Goal: Transaction & Acquisition: Purchase product/service

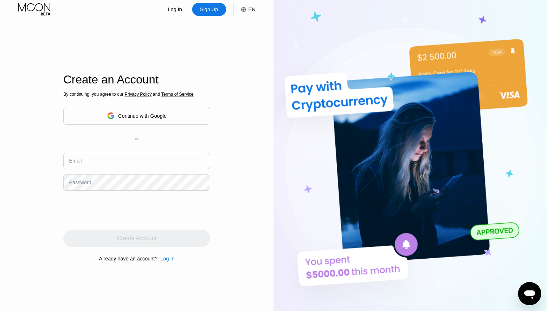
scroll to position [6, 0]
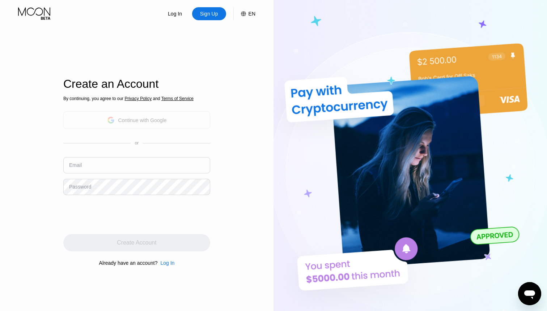
click at [121, 118] on div "Continue with Google" at bounding box center [142, 121] width 48 height 6
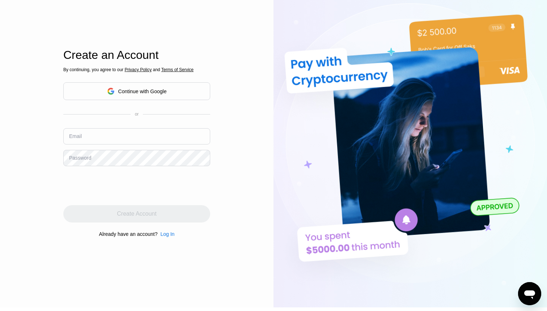
click at [97, 135] on input "text" at bounding box center [136, 136] width 147 height 16
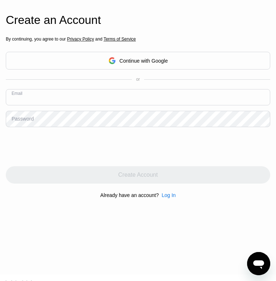
click at [76, 102] on input "text" at bounding box center [138, 97] width 265 height 16
type input "[EMAIL_ADDRESS][DOMAIN_NAME]"
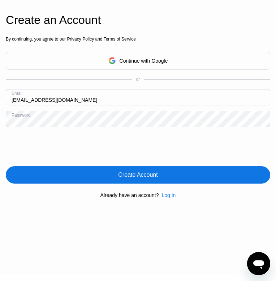
click at [97, 180] on div "Create Account" at bounding box center [138, 174] width 265 height 17
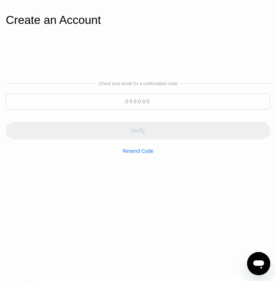
click at [133, 103] on input at bounding box center [138, 101] width 265 height 16
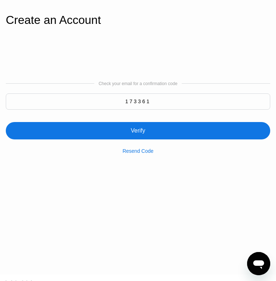
type input "173361"
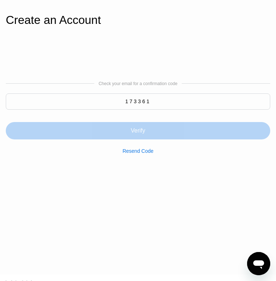
click at [141, 128] on div "Verify" at bounding box center [138, 130] width 14 height 7
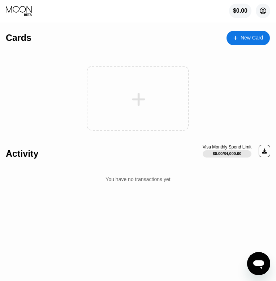
click at [263, 11] on circle at bounding box center [263, 11] width 14 height 14
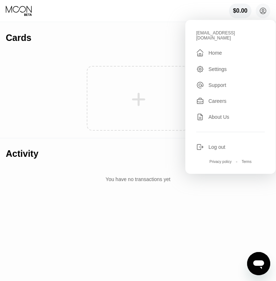
click at [214, 66] on div "Settings" at bounding box center [218, 69] width 18 height 6
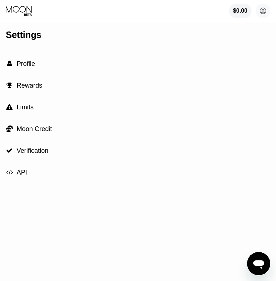
click at [28, 150] on span "Verification" at bounding box center [33, 150] width 32 height 7
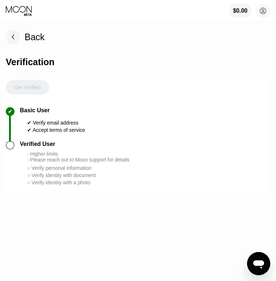
click at [14, 37] on rect at bounding box center [13, 37] width 14 height 14
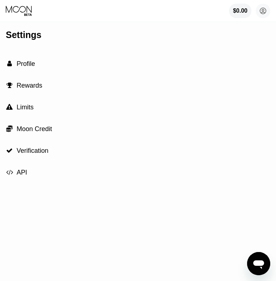
click at [21, 109] on span "Limits" at bounding box center [25, 106] width 17 height 7
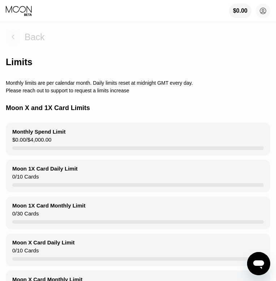
click at [12, 33] on rect at bounding box center [13, 37] width 14 height 14
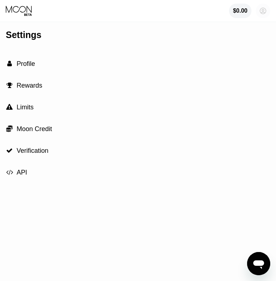
click at [264, 12] on icon at bounding box center [263, 11] width 4 height 4
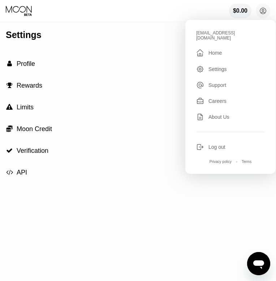
click at [219, 50] on div "Home" at bounding box center [215, 53] width 13 height 6
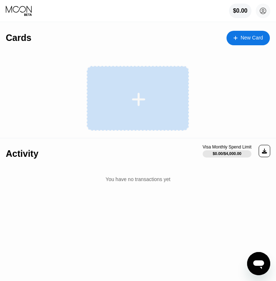
click at [138, 98] on icon at bounding box center [138, 99] width 13 height 13
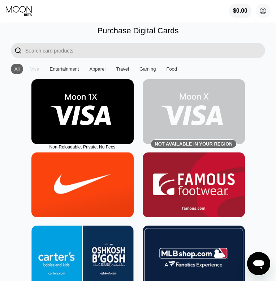
click at [35, 71] on div "Visa" at bounding box center [34, 68] width 9 height 5
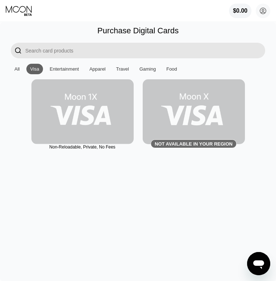
click at [78, 110] on img at bounding box center [82, 111] width 102 height 65
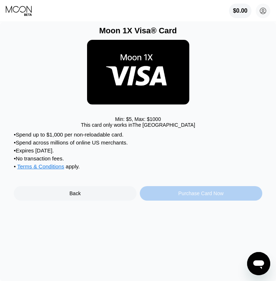
click at [153, 199] on div "Purchase Card Now" at bounding box center [201, 193] width 123 height 14
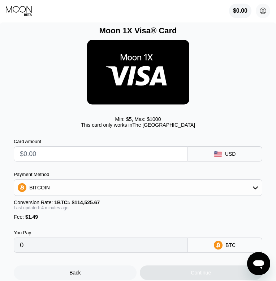
click at [52, 190] on div "BITCOIN" at bounding box center [138, 187] width 248 height 14
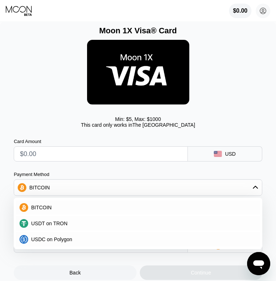
click at [44, 223] on span "USDT on TRON" at bounding box center [49, 223] width 37 height 6
type input "0.00"
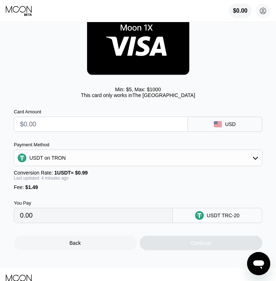
scroll to position [32, 0]
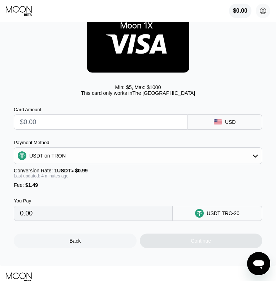
click at [31, 124] on input "text" at bounding box center [101, 122] width 162 height 14
type input "$1"
type input "2.52"
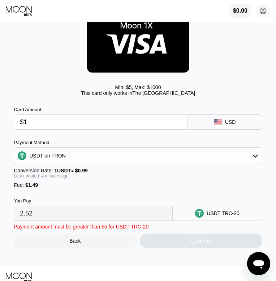
type input "$15"
type input "16.66"
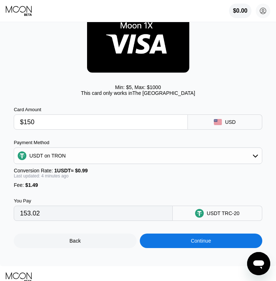
type input "$150"
click at [85, 194] on div "You Pay 153.02 USDT TRC-20" at bounding box center [138, 204] width 249 height 33
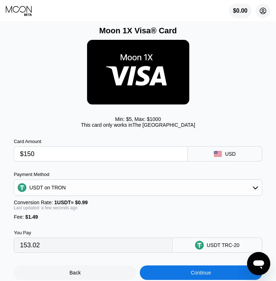
click at [265, 12] on circle at bounding box center [263, 11] width 14 height 14
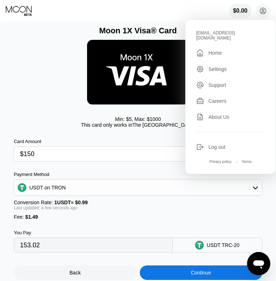
click at [64, 124] on div "Min: $ 5 , Max: $ 1000 This card only works in The United States" at bounding box center [138, 122] width 249 height 12
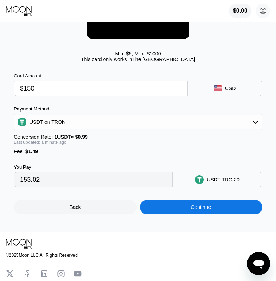
scroll to position [69, 0]
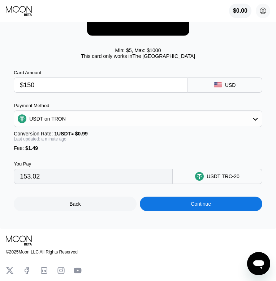
click at [161, 205] on div "Continue" at bounding box center [201, 203] width 123 height 14
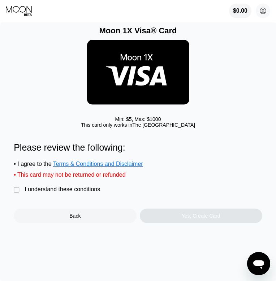
click at [94, 166] on span "Terms & Conditions and Disclaimer" at bounding box center [98, 164] width 90 height 6
click at [16, 193] on div "" at bounding box center [17, 189] width 7 height 7
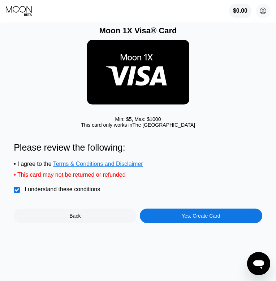
click at [184, 218] on div "Yes, Create Card" at bounding box center [201, 216] width 39 height 6
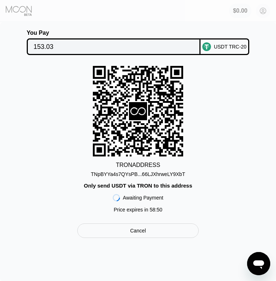
click at [127, 234] on div "Cancel" at bounding box center [138, 230] width 122 height 14
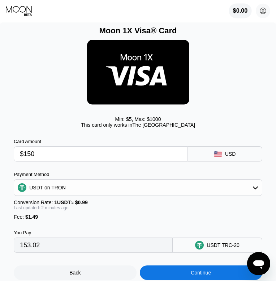
click at [245, 12] on div "$0.00" at bounding box center [240, 11] width 15 height 7
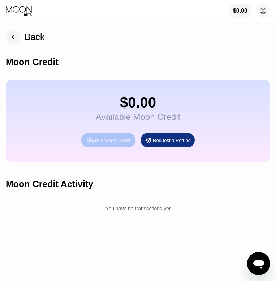
click at [114, 143] on div "Buy Moon Credit" at bounding box center [112, 140] width 35 height 6
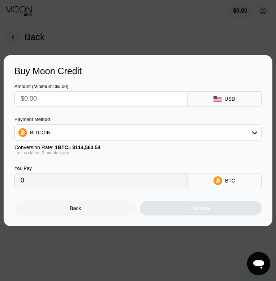
click at [118, 134] on div "BITCOIN" at bounding box center [138, 132] width 247 height 14
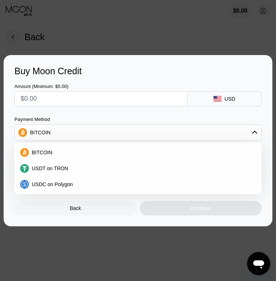
click at [135, 31] on div at bounding box center [138, 140] width 276 height 281
click at [63, 169] on span "USDT on TRON" at bounding box center [50, 168] width 37 height 6
type input "0.00"
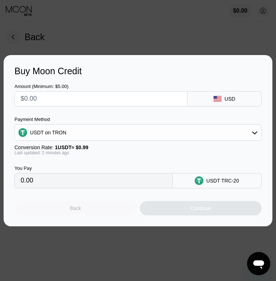
click at [77, 212] on div "Back" at bounding box center [75, 208] width 122 height 14
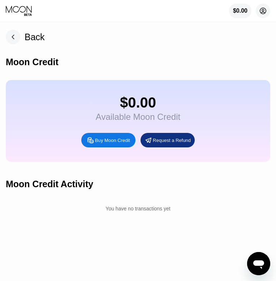
click at [263, 11] on icon at bounding box center [263, 11] width 4 height 4
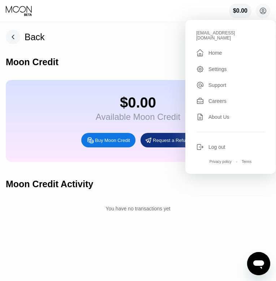
click at [213, 50] on div "Home" at bounding box center [215, 53] width 13 height 6
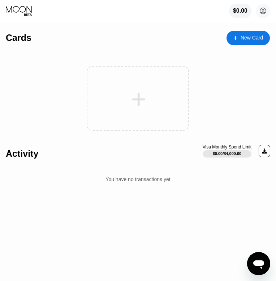
click at [137, 93] on icon at bounding box center [139, 99] width 14 height 16
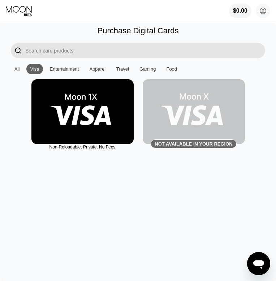
click at [63, 68] on div "Entertainment" at bounding box center [64, 68] width 29 height 5
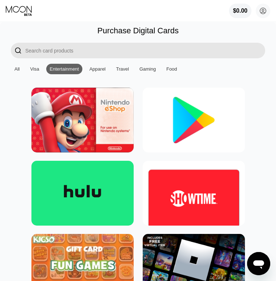
click at [153, 70] on div "Gaming" at bounding box center [148, 68] width 17 height 5
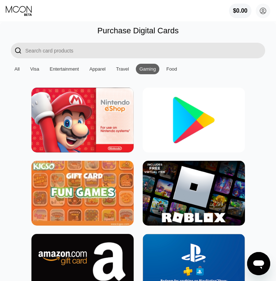
click at [173, 70] on div "Food" at bounding box center [171, 68] width 11 height 5
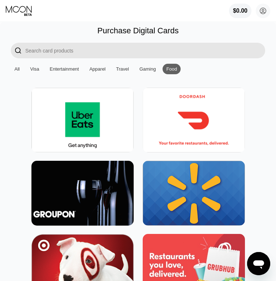
click at [35, 70] on div "Visa" at bounding box center [34, 68] width 9 height 5
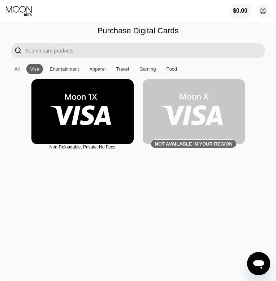
click at [69, 69] on div "Entertainment" at bounding box center [64, 68] width 29 height 5
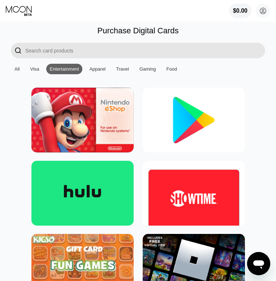
click at [103, 71] on div "Apparel" at bounding box center [97, 68] width 16 height 5
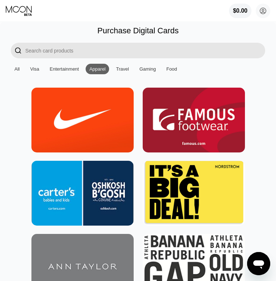
click at [125, 69] on div "Travel" at bounding box center [122, 68] width 13 height 5
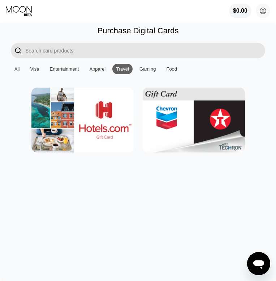
click at [152, 68] on div "Gaming" at bounding box center [148, 68] width 17 height 5
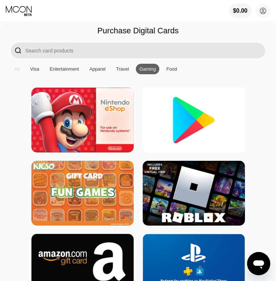
click at [18, 71] on div "All" at bounding box center [16, 68] width 5 height 5
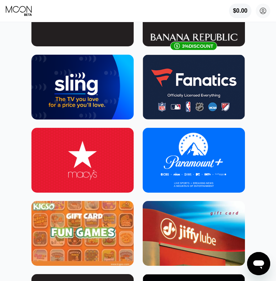
scroll to position [997, 0]
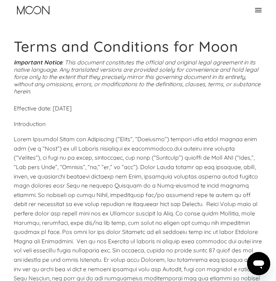
click at [259, 13] on icon at bounding box center [258, 10] width 9 height 9
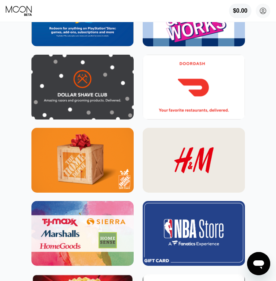
scroll to position [2013, 0]
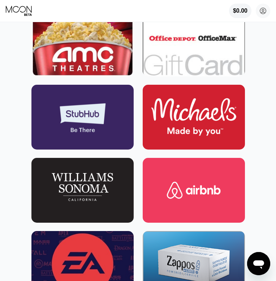
scroll to position [2270, 0]
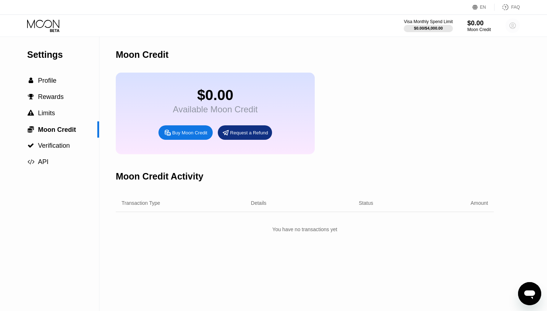
click at [276, 26] on circle at bounding box center [512, 25] width 14 height 14
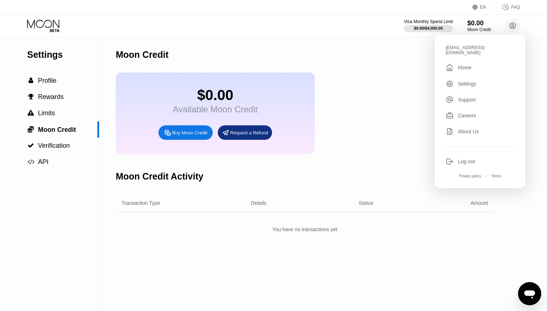
click at [276, 65] on div "Home" at bounding box center [464, 68] width 13 height 6
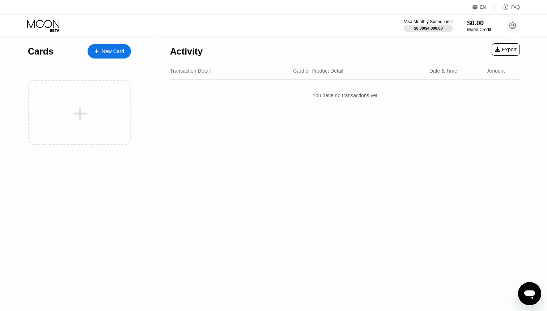
click at [276, 24] on div "$0.00" at bounding box center [479, 23] width 24 height 8
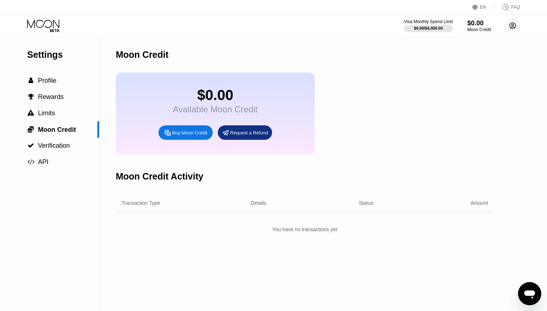
click at [513, 24] on icon at bounding box center [513, 26] width 4 height 4
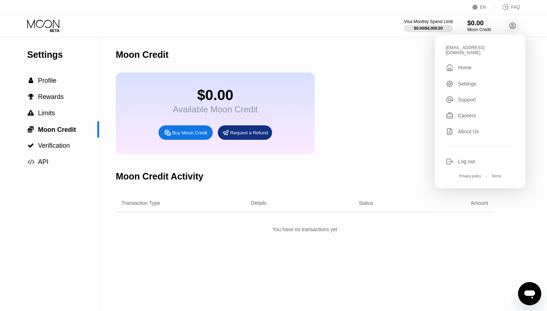
click at [467, 65] on div "Home" at bounding box center [464, 68] width 13 height 6
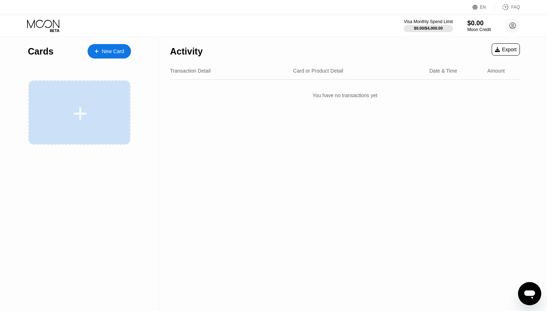
click at [79, 108] on icon at bounding box center [80, 114] width 14 height 16
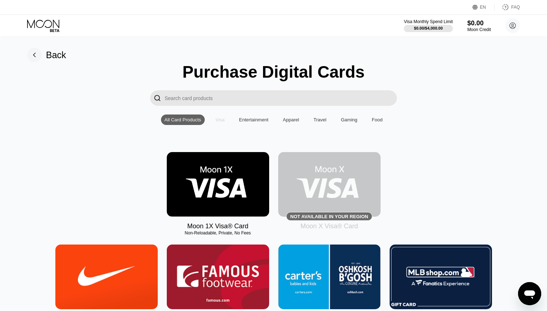
click at [221, 119] on div "Visa" at bounding box center [220, 119] width 9 height 5
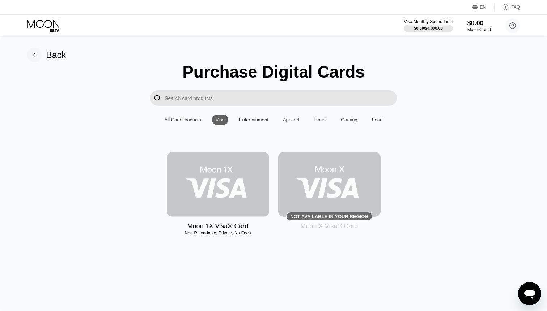
click at [260, 186] on img at bounding box center [218, 184] width 102 height 65
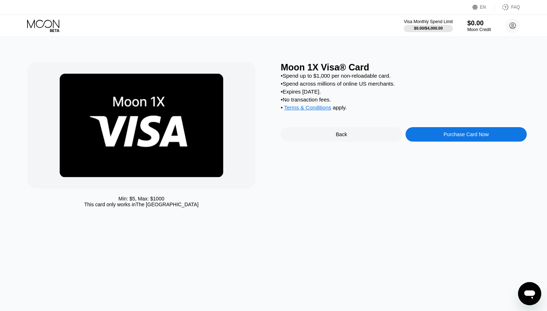
click at [432, 137] on div "Purchase Card Now" at bounding box center [466, 134] width 122 height 14
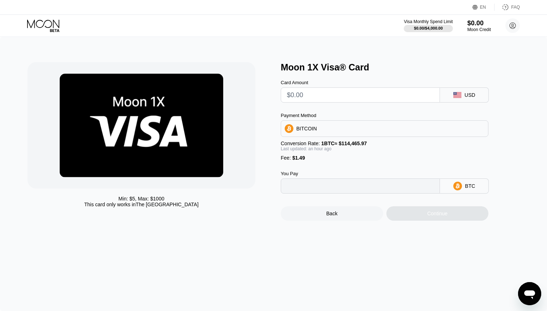
type input "0"
click at [346, 96] on input "text" at bounding box center [360, 95] width 147 height 14
type input "$1"
type input "0.00002176"
type input "$19"
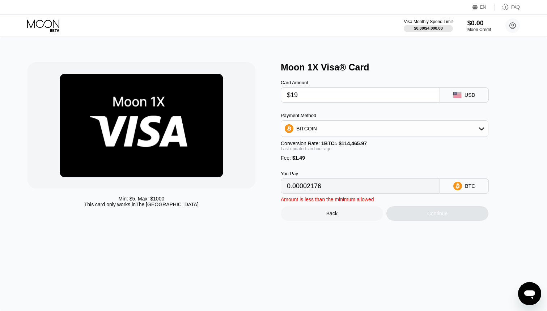
type input "0.00017901"
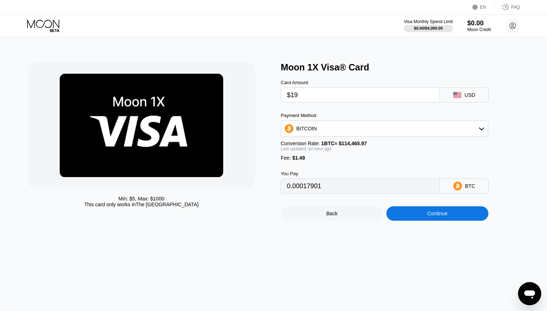
type input "$195"
type input "0.00171659"
type input "$195"
click at [383, 127] on div "BITCOIN" at bounding box center [384, 129] width 207 height 14
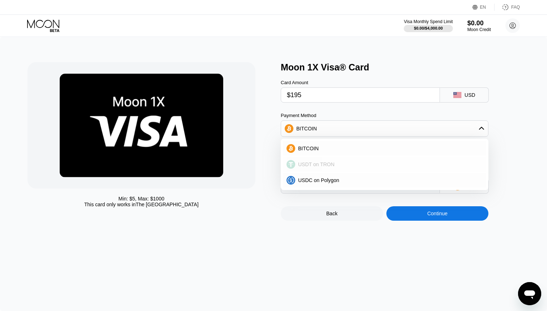
click at [337, 163] on div "USDT on TRON" at bounding box center [388, 165] width 187 height 6
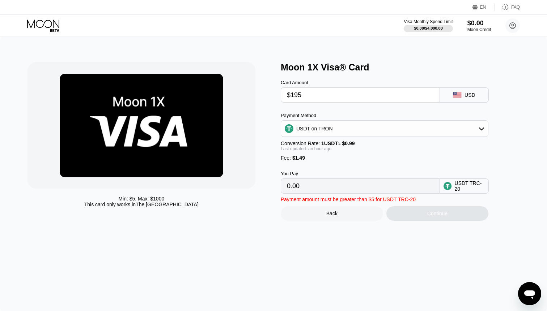
type input "198.47"
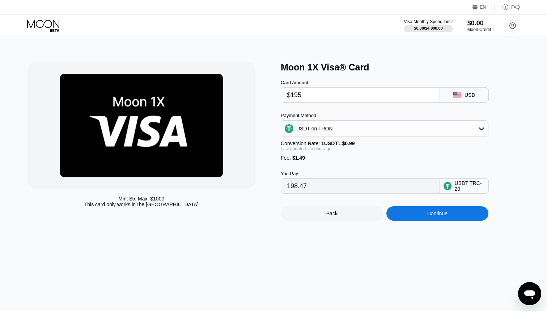
click at [304, 95] on input "$195" at bounding box center [360, 95] width 147 height 14
type input "$19"
type input "20.70"
type input "$194"
type input "197.46"
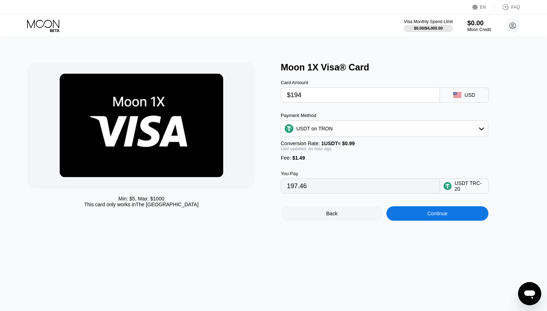
type input "$194"
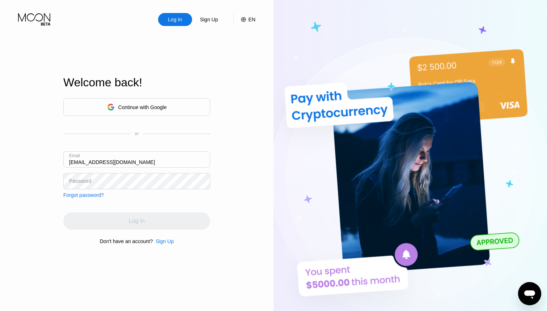
type input "[EMAIL_ADDRESS][DOMAIN_NAME]"
click at [83, 180] on div "Password" at bounding box center [80, 181] width 22 height 6
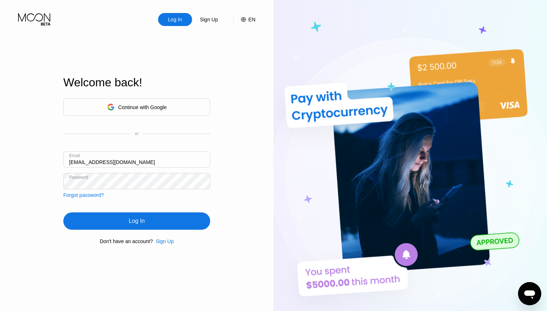
click at [127, 223] on div "Log In" at bounding box center [136, 221] width 147 height 17
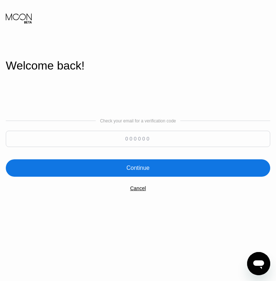
click at [128, 140] on input at bounding box center [138, 139] width 265 height 16
type input "743318"
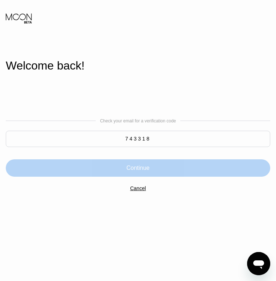
click at [148, 169] on div "Continue" at bounding box center [138, 167] width 23 height 7
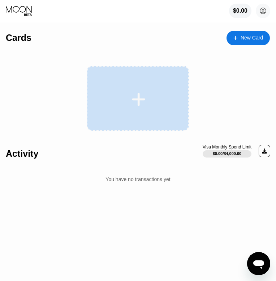
click at [139, 95] on icon at bounding box center [138, 99] width 13 height 13
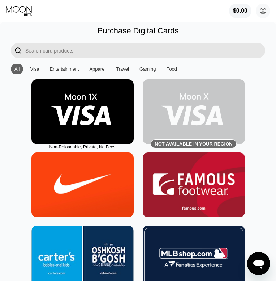
click at [85, 114] on img at bounding box center [82, 111] width 102 height 65
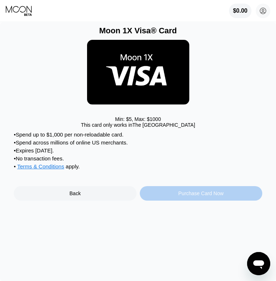
click at [175, 200] on div "Purchase Card Now" at bounding box center [201, 193] width 123 height 14
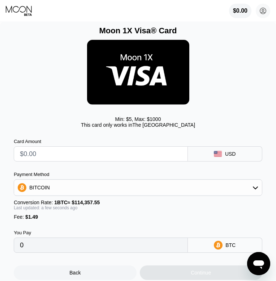
click at [97, 160] on input "text" at bounding box center [101, 153] width 162 height 14
type input "$1"
type input "0.00002178"
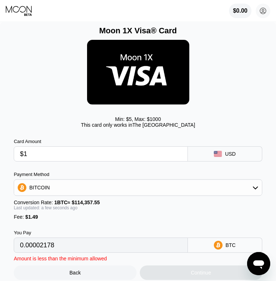
type input "$19"
type input "0.00017918"
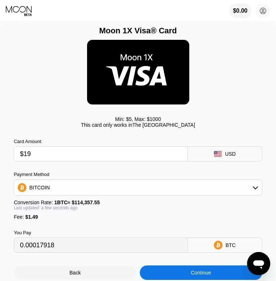
type input "$194"
type input "0.00170947"
type input "$194"
click at [162, 188] on div "BITCOIN" at bounding box center [138, 187] width 248 height 14
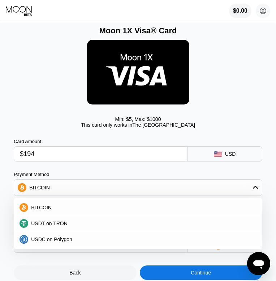
click at [91, 223] on div "USDT on TRON" at bounding box center [142, 223] width 229 height 6
type input "197.46"
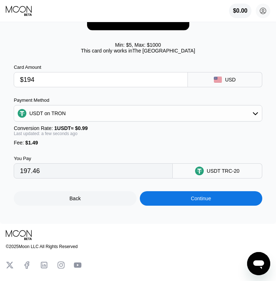
scroll to position [75, 0]
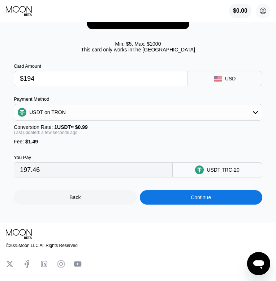
click at [171, 202] on div "Continue" at bounding box center [201, 197] width 123 height 14
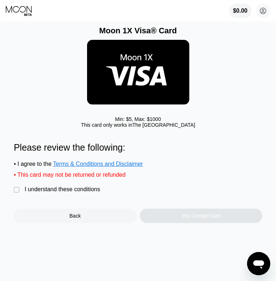
click at [18, 193] on div "" at bounding box center [17, 189] width 7 height 7
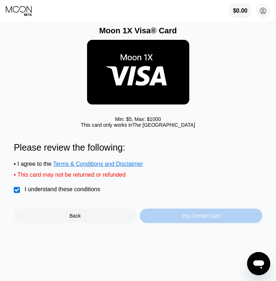
click at [171, 221] on div "Yes, Create Card" at bounding box center [201, 215] width 123 height 14
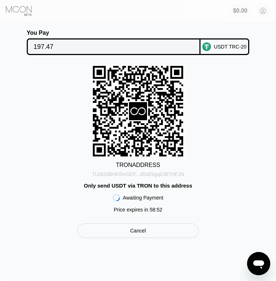
click at [162, 175] on div "TLk82dBHKfimGEF...45sEbgqCiBTHFJN" at bounding box center [138, 174] width 92 height 6
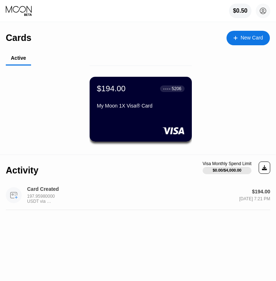
click at [46, 191] on div "Card Created" at bounding box center [63, 189] width 72 height 6
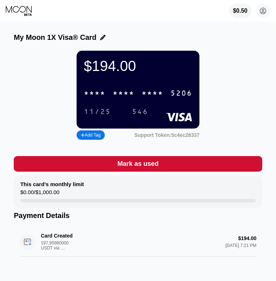
click at [128, 94] on div "* * * *" at bounding box center [124, 93] width 22 height 8
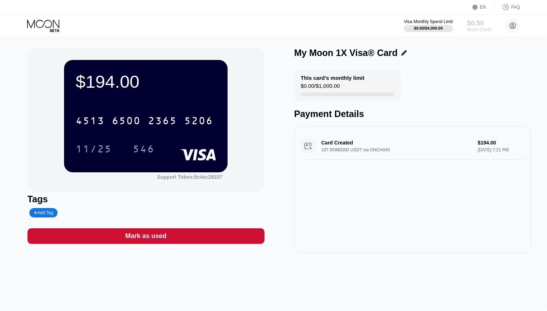
click at [276, 24] on div "$0.50" at bounding box center [479, 23] width 24 height 8
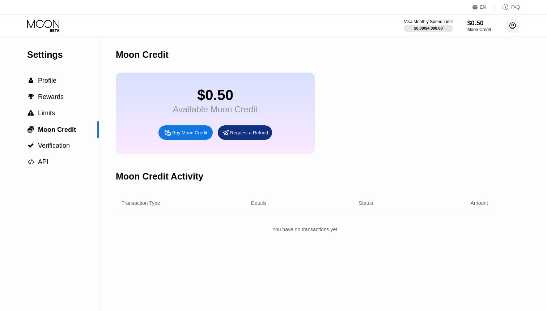
click at [276, 23] on icon at bounding box center [513, 26] width 6 height 6
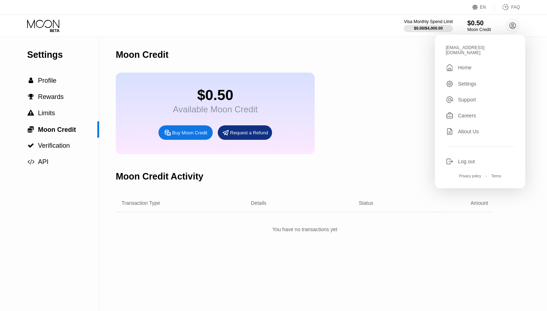
click at [276, 65] on div "Home" at bounding box center [464, 68] width 13 height 6
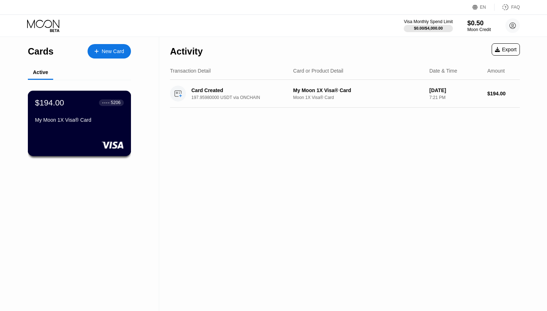
click at [68, 105] on div "$194.00 ● ● ● ● 5206" at bounding box center [79, 102] width 89 height 9
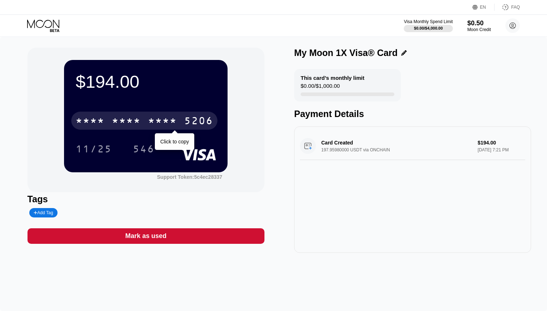
click at [116, 119] on div "* * * *" at bounding box center [126, 122] width 29 height 12
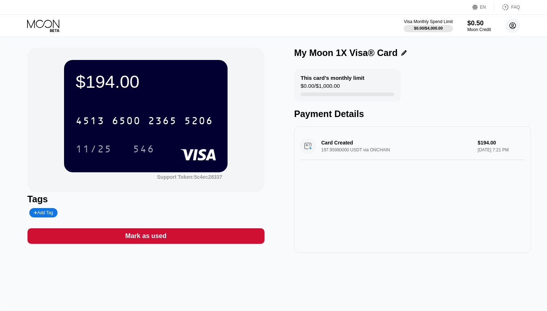
click at [276, 27] on circle at bounding box center [512, 25] width 14 height 14
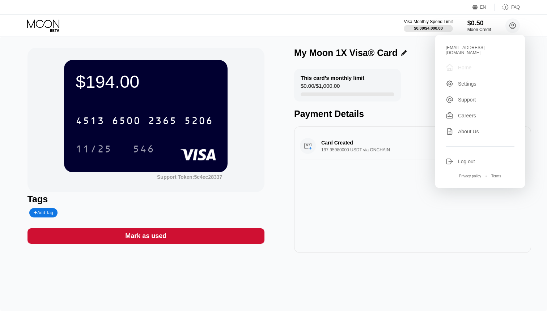
click at [276, 65] on div "Home" at bounding box center [464, 68] width 13 height 6
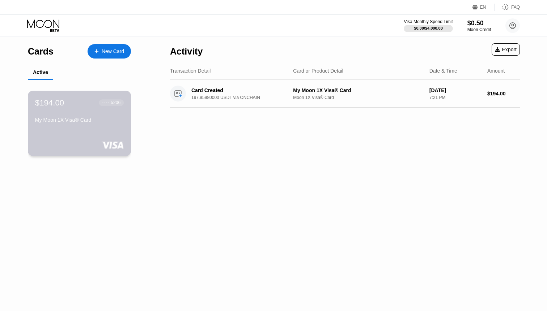
click at [61, 107] on div "$194.00" at bounding box center [49, 102] width 29 height 9
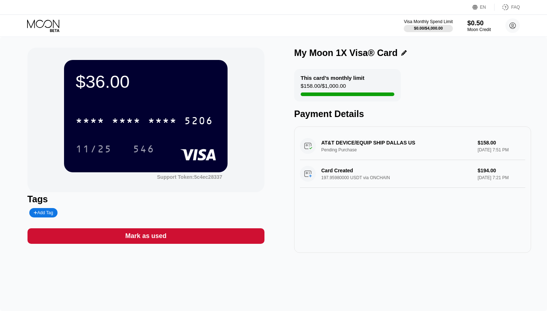
click at [276, 144] on div "AT&T DEVICE/EQUIP SHIP DALLAS US Pending Purchase $158.00 Sep 21, 2025 7:51 PM" at bounding box center [412, 146] width 225 height 28
click at [276, 142] on div "AT&T DEVICE/EQUIP SHIP DALLAS US Pending Purchase $158.00 Sep 21, 2025 7:51 PM" at bounding box center [412, 146] width 225 height 28
